Goal: Transaction & Acquisition: Obtain resource

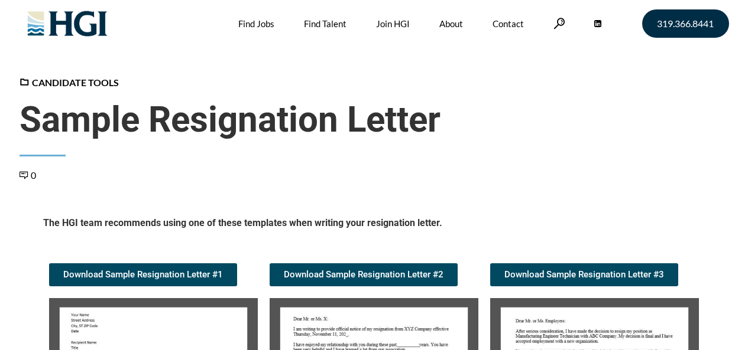
scroll to position [118, 0]
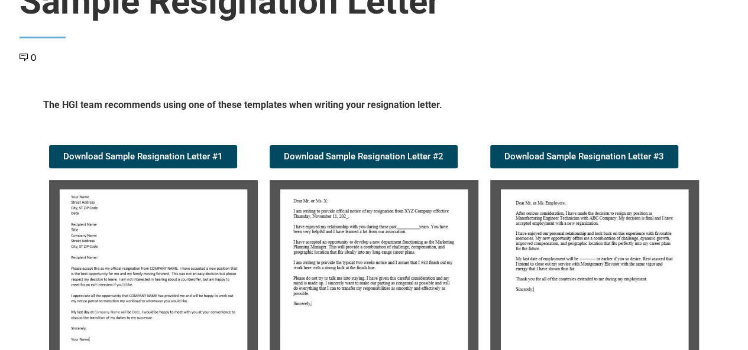
click at [119, 246] on img at bounding box center [153, 278] width 209 height 196
click at [121, 254] on img at bounding box center [153, 278] width 209 height 196
click at [129, 152] on span "Download Sample Resignation Letter #1" at bounding box center [143, 156] width 160 height 9
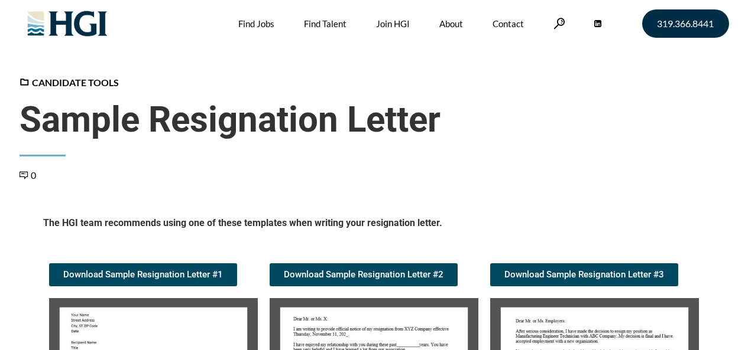
scroll to position [177, 0]
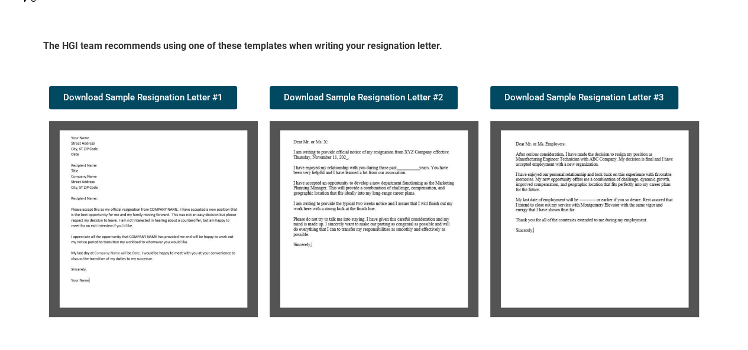
click at [599, 233] on img at bounding box center [594, 219] width 209 height 196
